Goal: Task Accomplishment & Management: Use online tool/utility

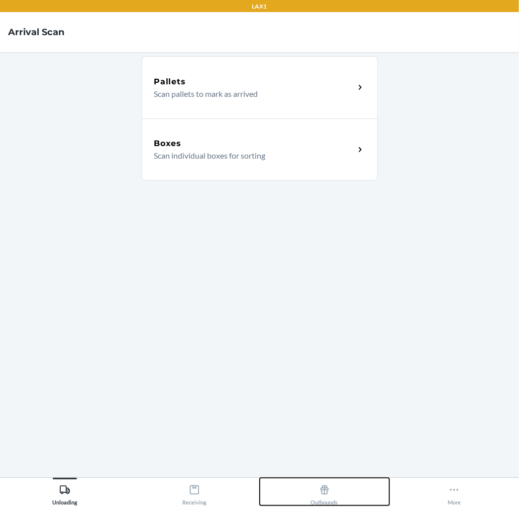
click at [332, 495] on div "Outbounds" at bounding box center [324, 493] width 27 height 25
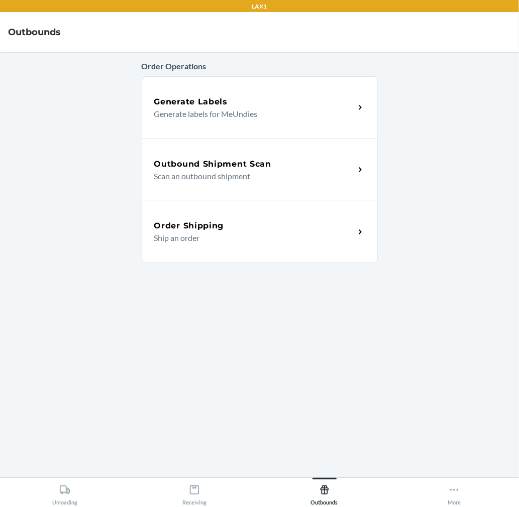
click at [187, 167] on h5 "Outbound Shipment Scan" at bounding box center [212, 164] width 117 height 12
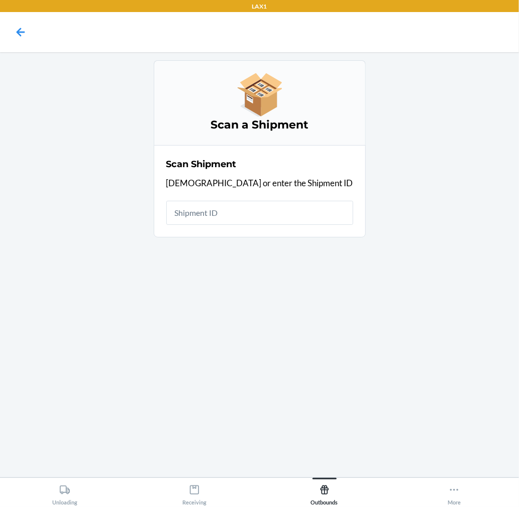
click at [121, 357] on main "Scan a Shipment Scan Shipment Scan or enter the Shipment ID" at bounding box center [259, 264] width 519 height 425
click at [208, 216] on input "text" at bounding box center [259, 213] width 187 height 24
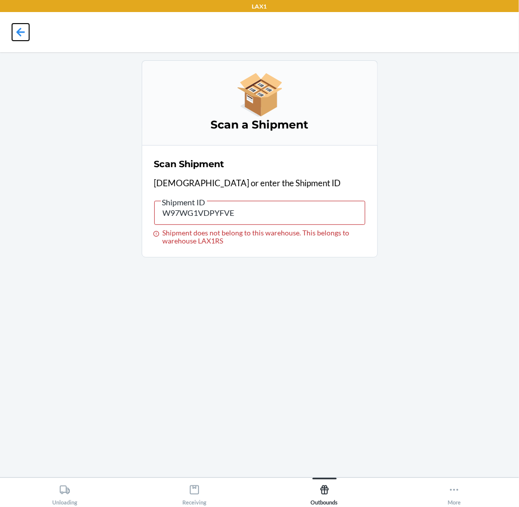
click at [21, 33] on icon at bounding box center [20, 32] width 17 height 17
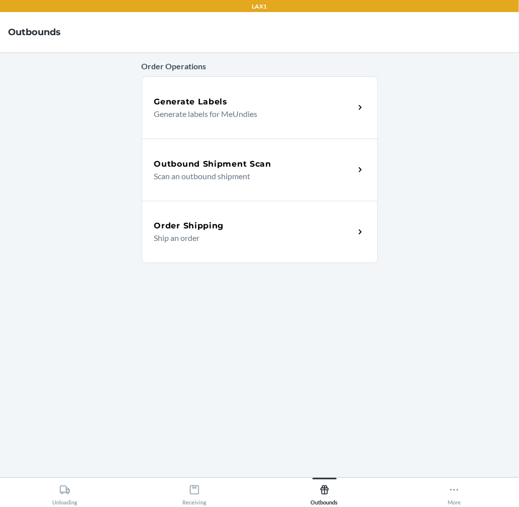
click at [220, 224] on h5 "Order Shipping" at bounding box center [189, 226] width 70 height 12
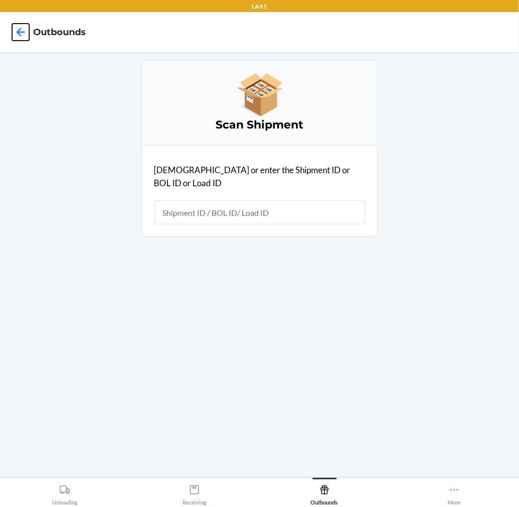
click at [28, 32] on icon at bounding box center [20, 32] width 17 height 17
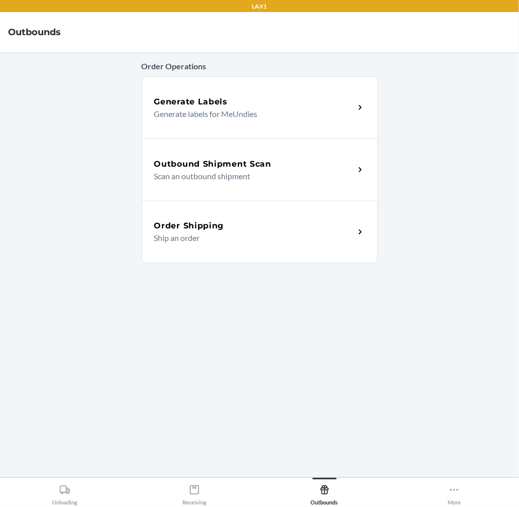
click at [302, 162] on div "Outbound Shipment Scan" at bounding box center [254, 164] width 200 height 12
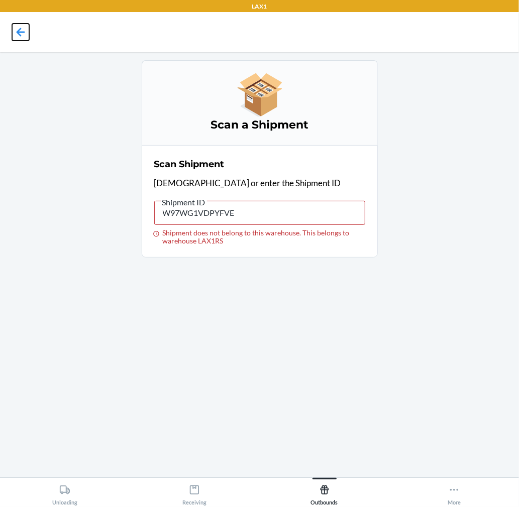
click at [24, 32] on icon at bounding box center [21, 32] width 9 height 9
